Goal: Find specific page/section: Find specific page/section

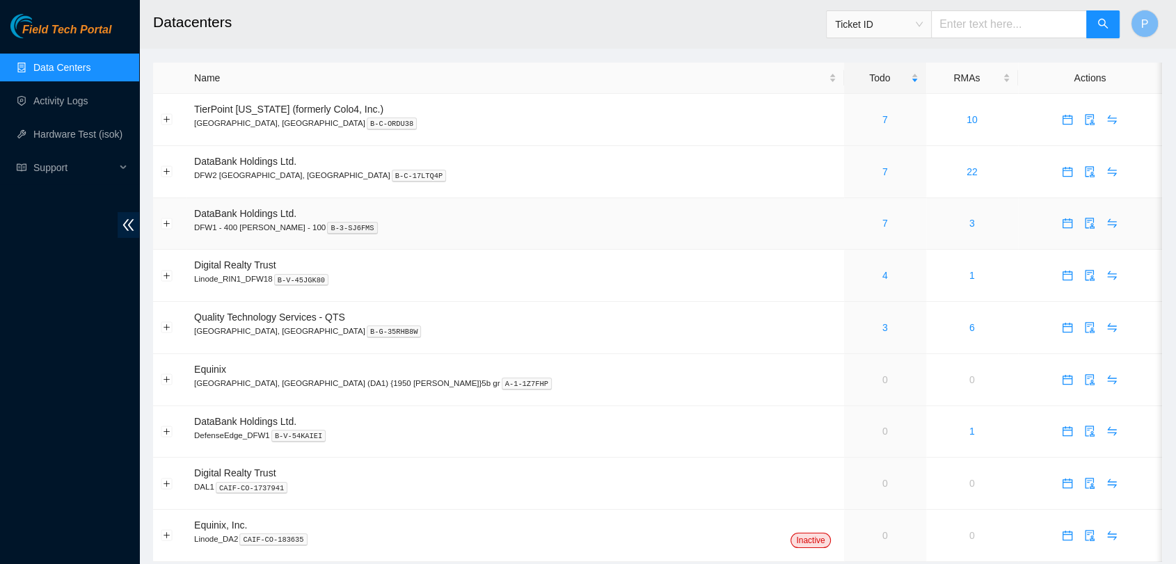
click at [844, 241] on td "7" at bounding box center [885, 224] width 82 height 52
